Goal: Information Seeking & Learning: Find contact information

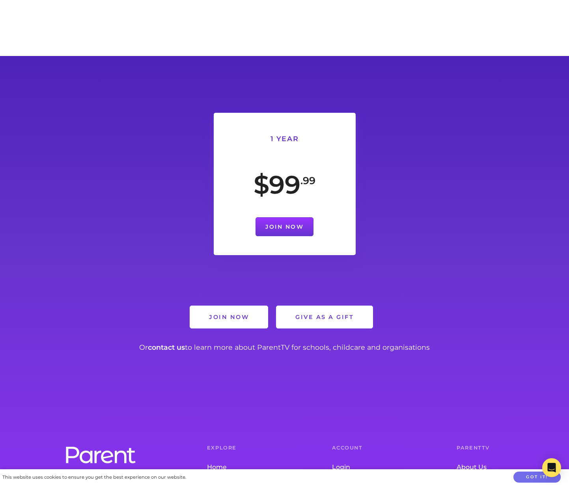
scroll to position [1362, 0]
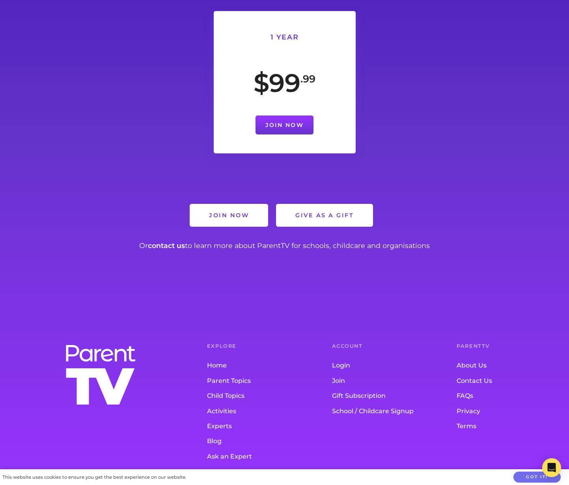
click at [471, 373] on link "Contact Us" at bounding box center [502, 380] width 93 height 15
